Goal: Find specific page/section: Find specific page/section

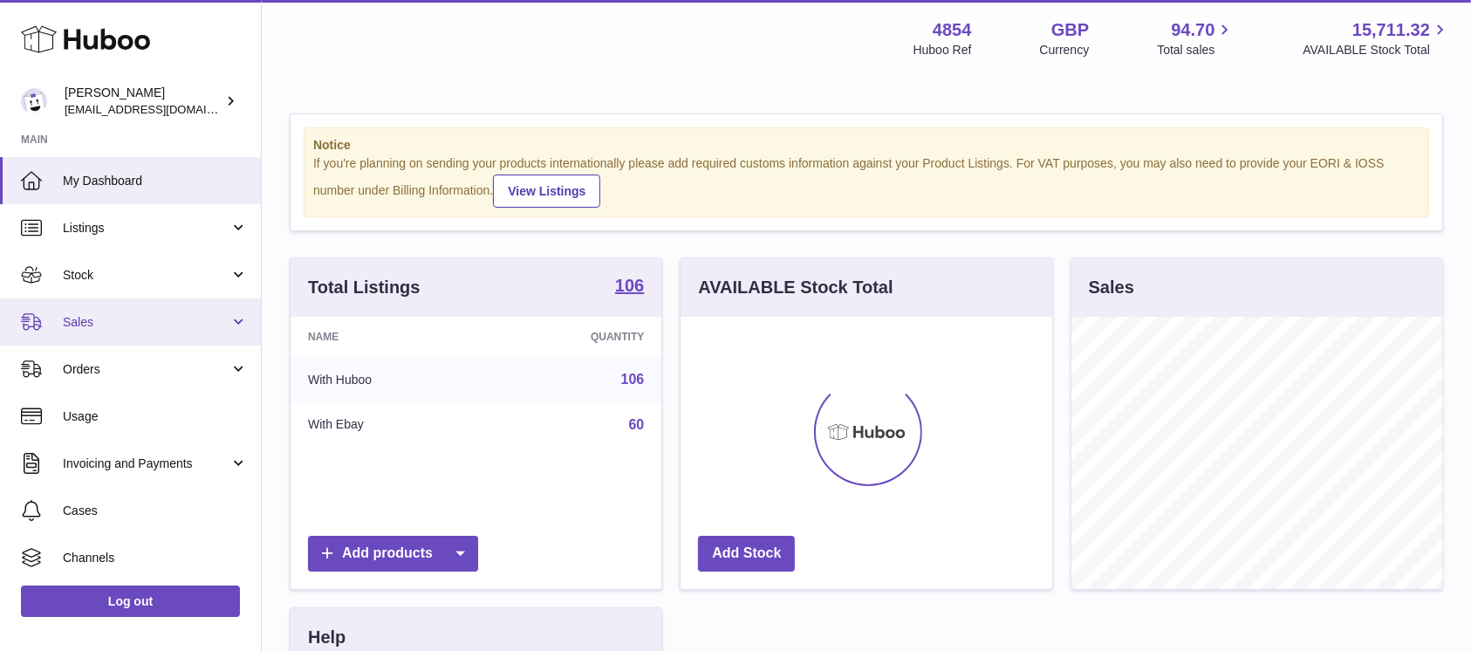
scroll to position [272, 371]
click at [182, 322] on span "Sales" at bounding box center [146, 322] width 167 height 17
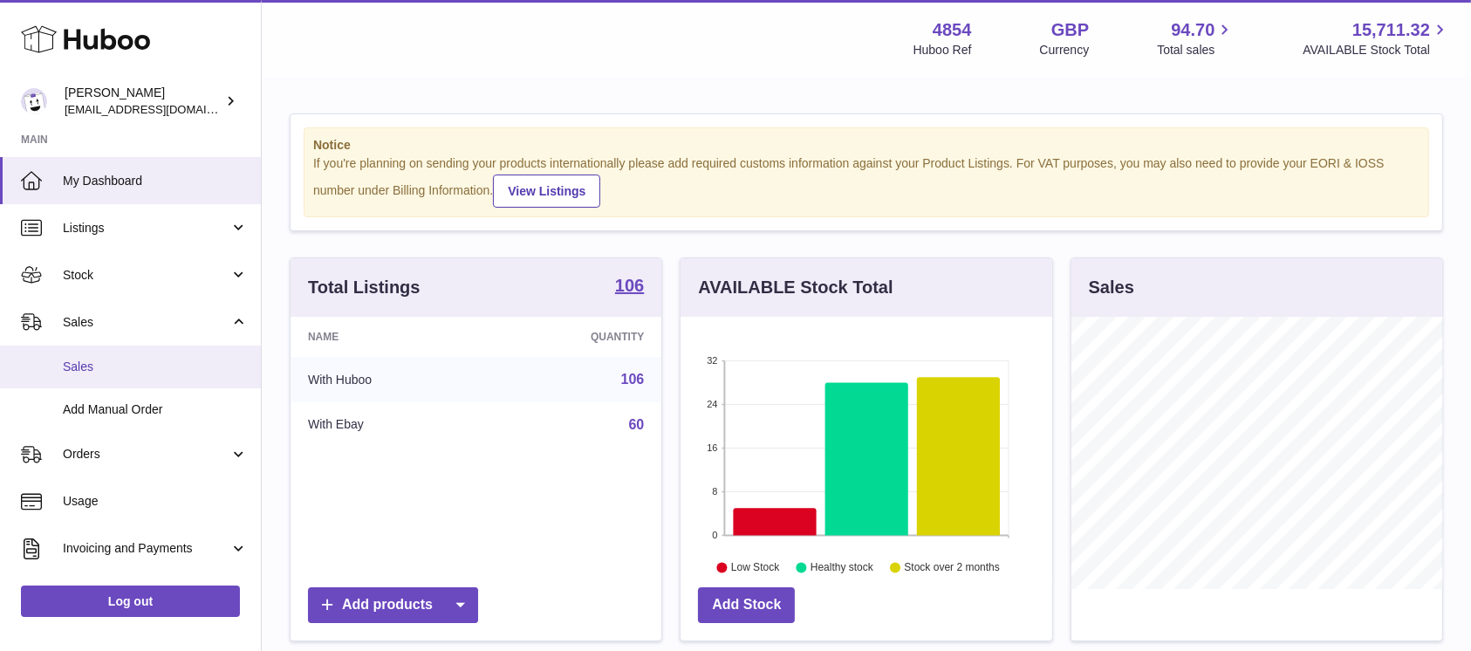
click at [162, 372] on span "Sales" at bounding box center [155, 367] width 185 height 17
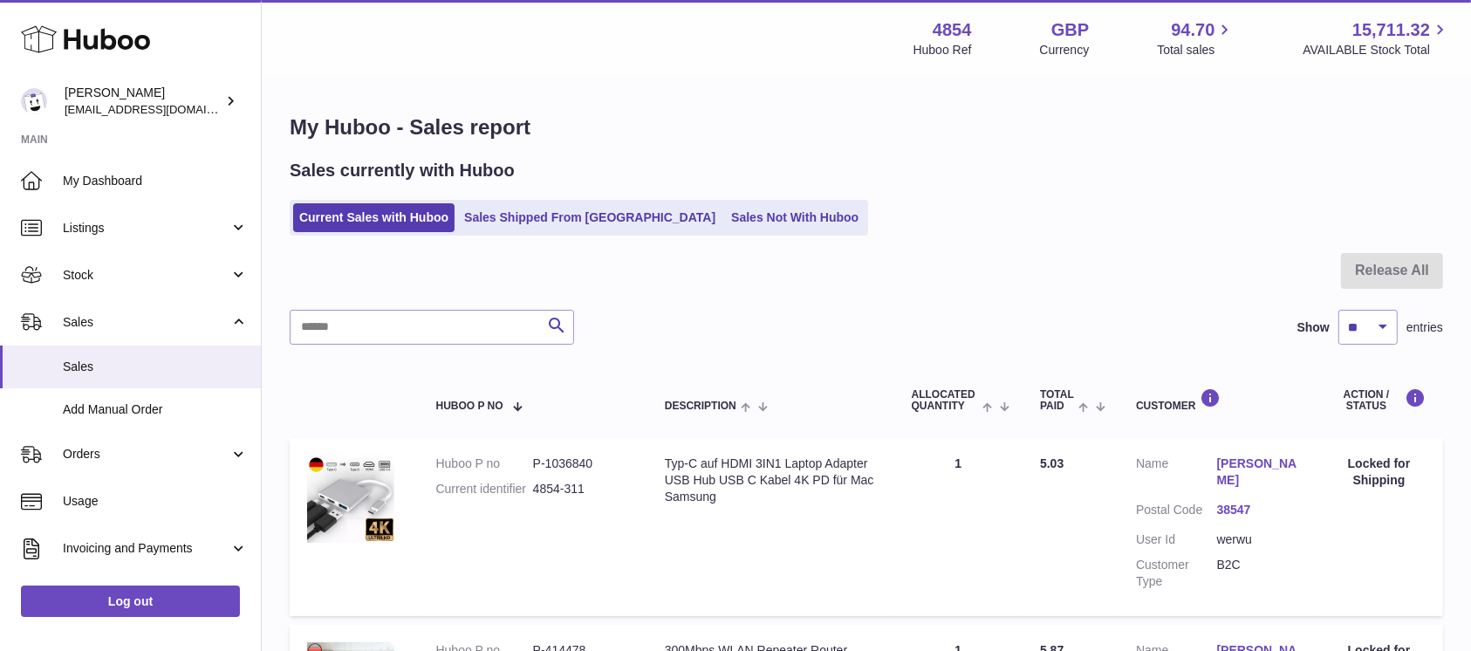
click at [679, 199] on div "Sales currently with Huboo Current Sales with Huboo Sales Shipped From [GEOGRAP…" at bounding box center [866, 197] width 1153 height 77
click at [679, 200] on ul "Current Sales with Huboo Sales Shipped From [GEOGRAPHIC_DATA] Sales Not With Hu…" at bounding box center [579, 218] width 578 height 36
click at [725, 209] on link "Sales Not With Huboo" at bounding box center [795, 217] width 140 height 29
